Goal: Transaction & Acquisition: Register for event/course

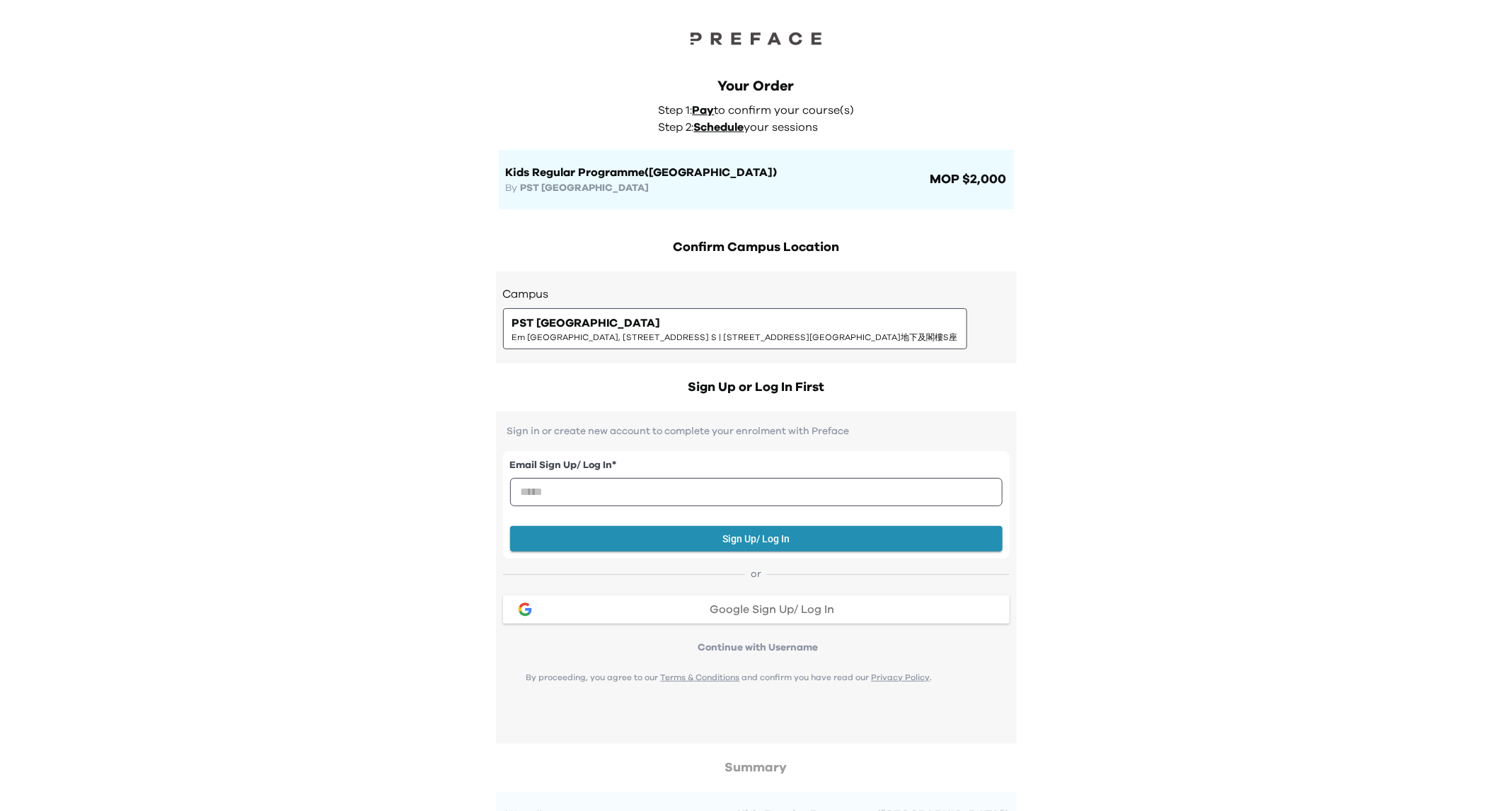
click at [812, 604] on span "Google Sign Up/ Log In" at bounding box center [772, 609] width 125 height 11
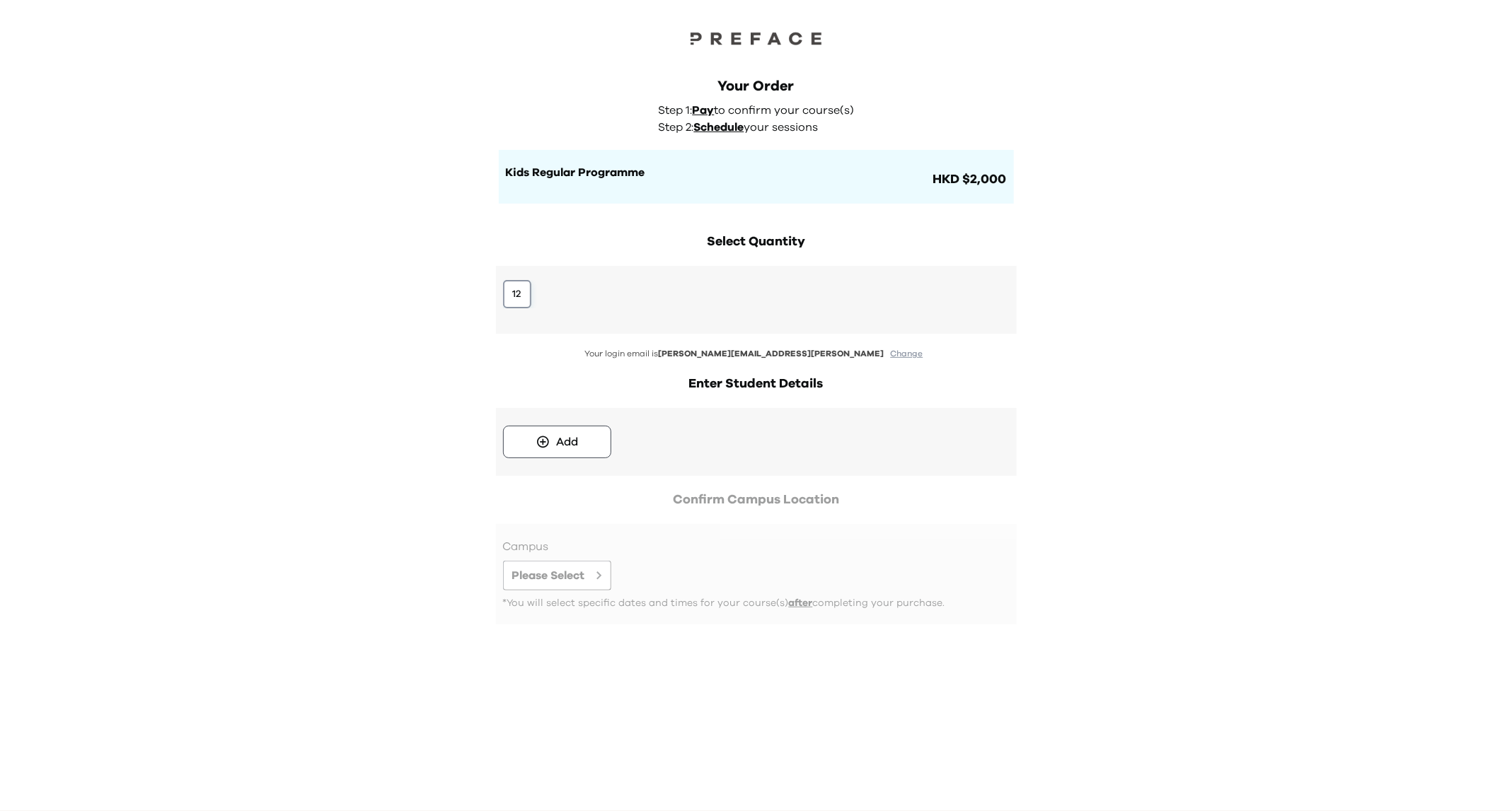
click at [520, 285] on button "12" at bounding box center [517, 294] width 29 height 29
click at [1180, 353] on div "Your Order Step 1: Pay to confirm your course(s) Step 2: Schedule your sessions…" at bounding box center [756, 405] width 1512 height 811
